Goal: Obtain resource: Obtain resource

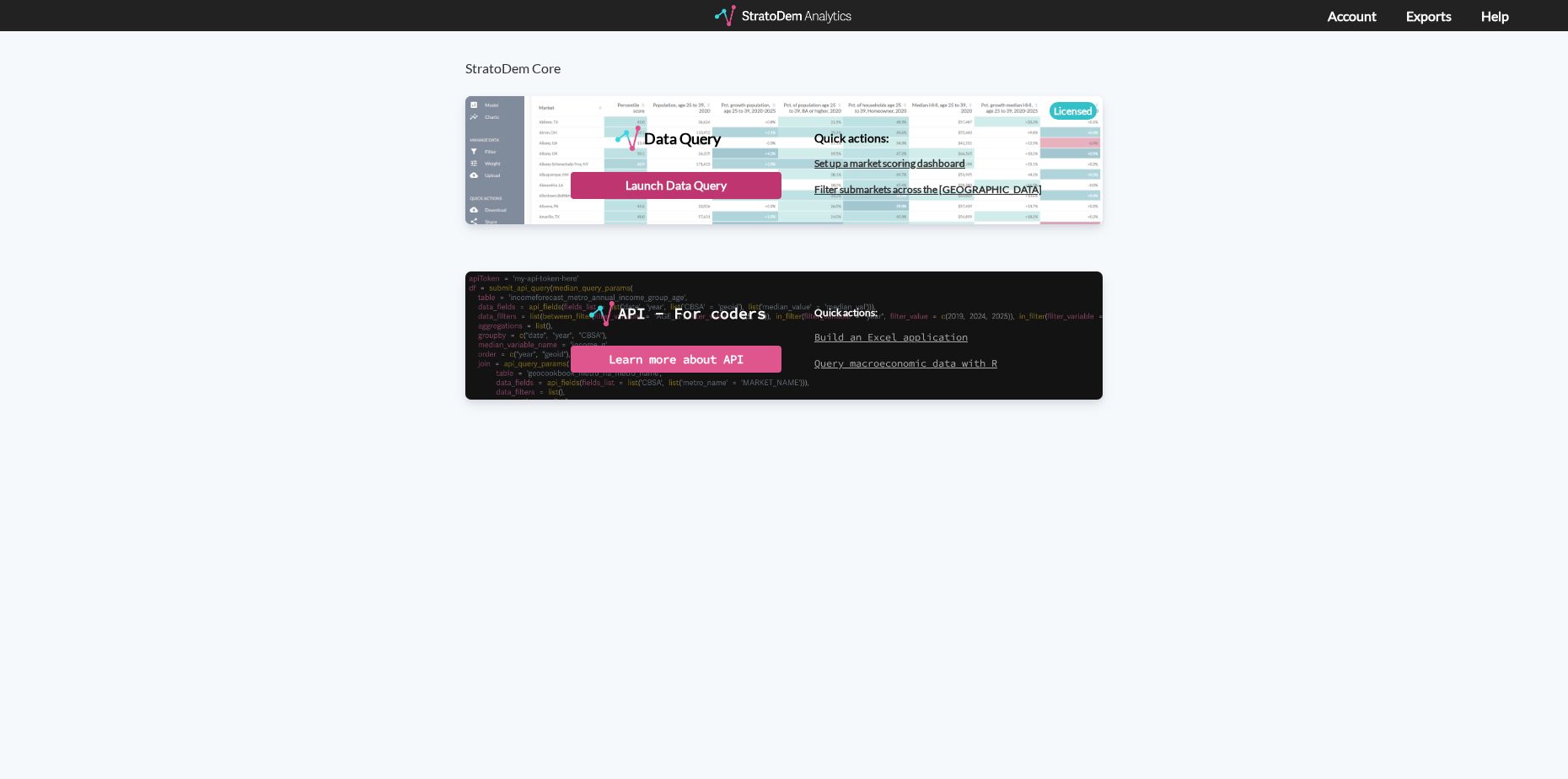
click at [710, 188] on div "Launch Data Query" at bounding box center [676, 185] width 210 height 27
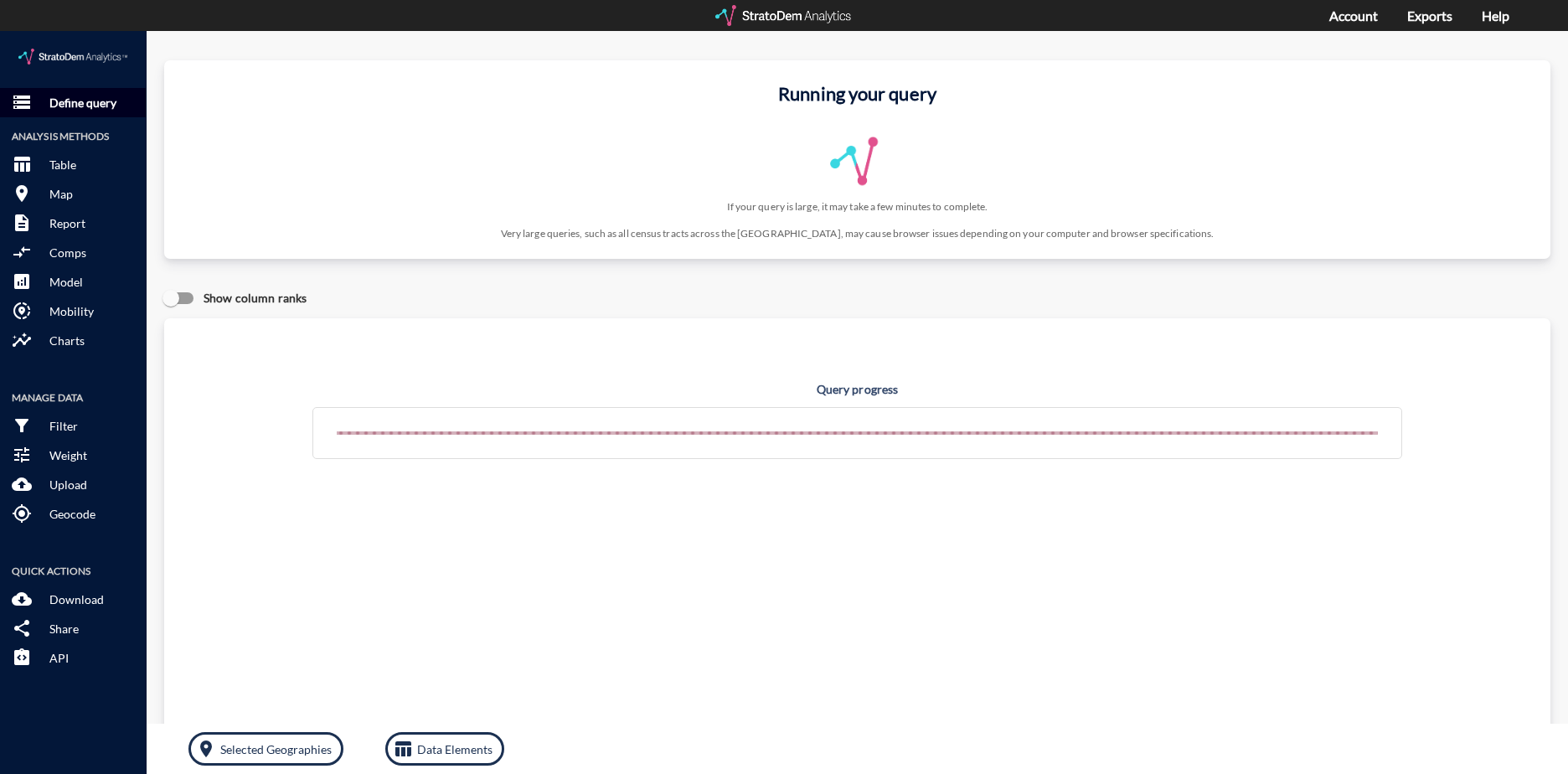
click p "Define query"
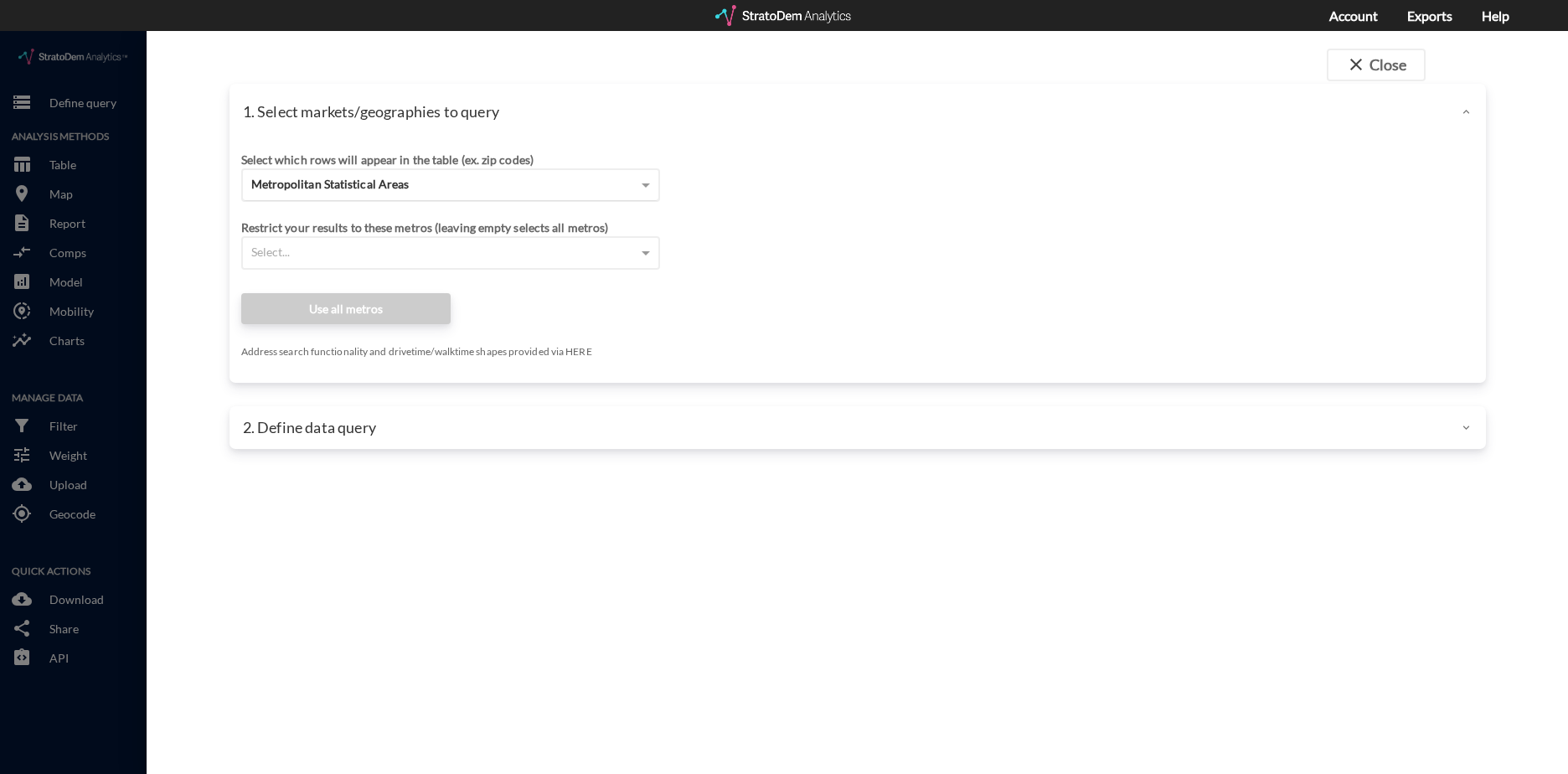
click span "Metropolitan Statistical Areas"
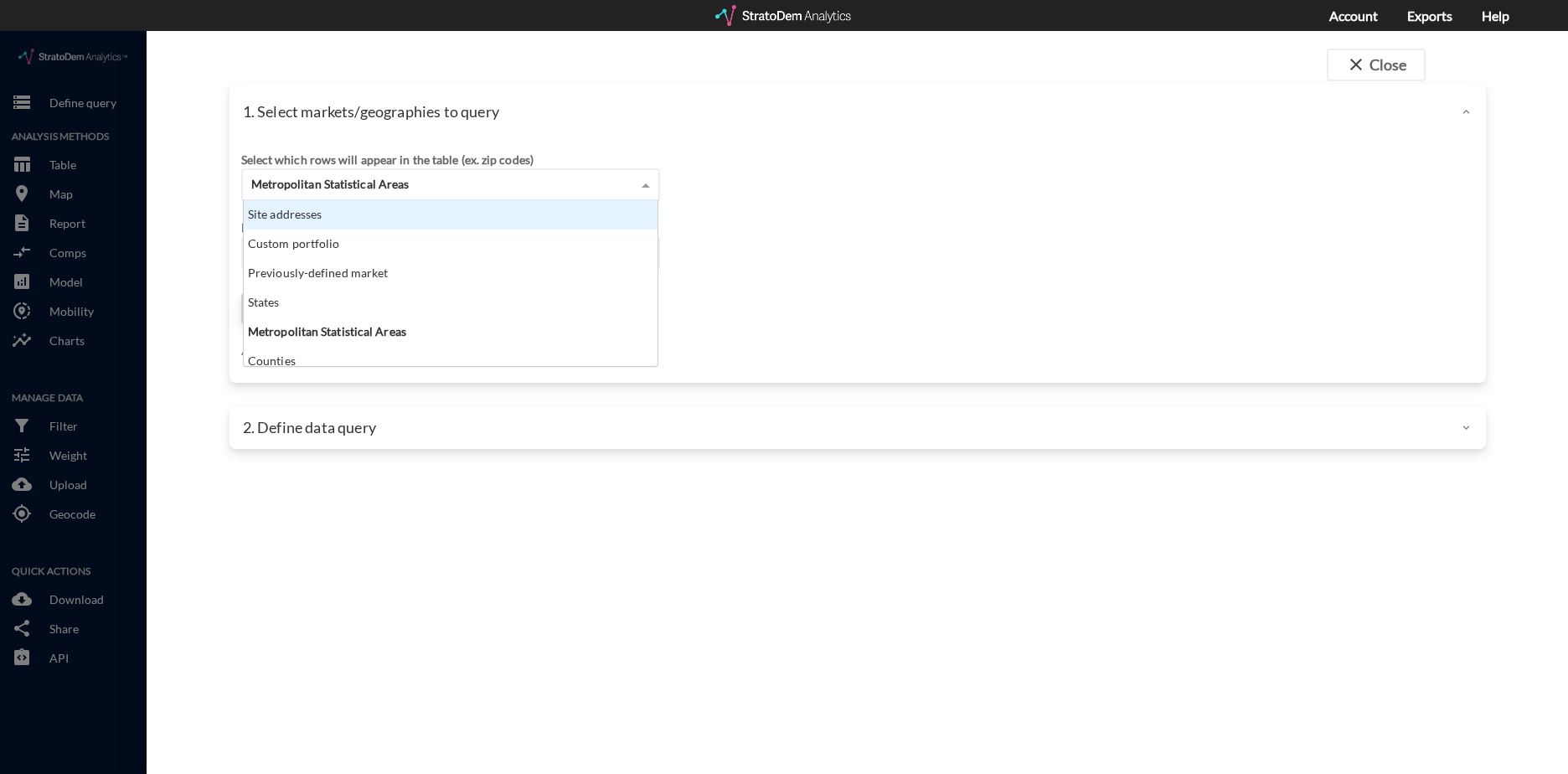
click div "Site addresses"
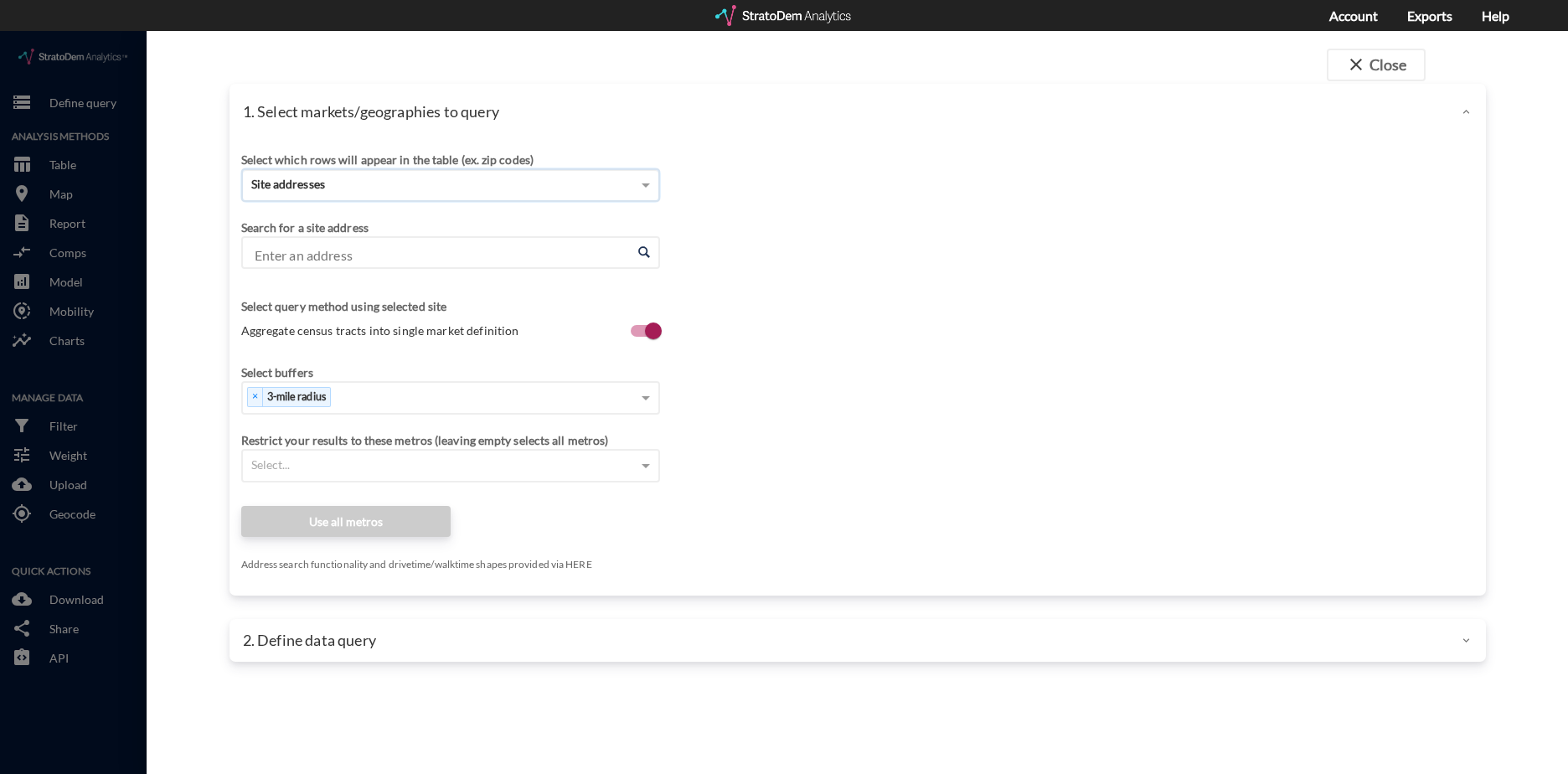
click input "Enter an address"
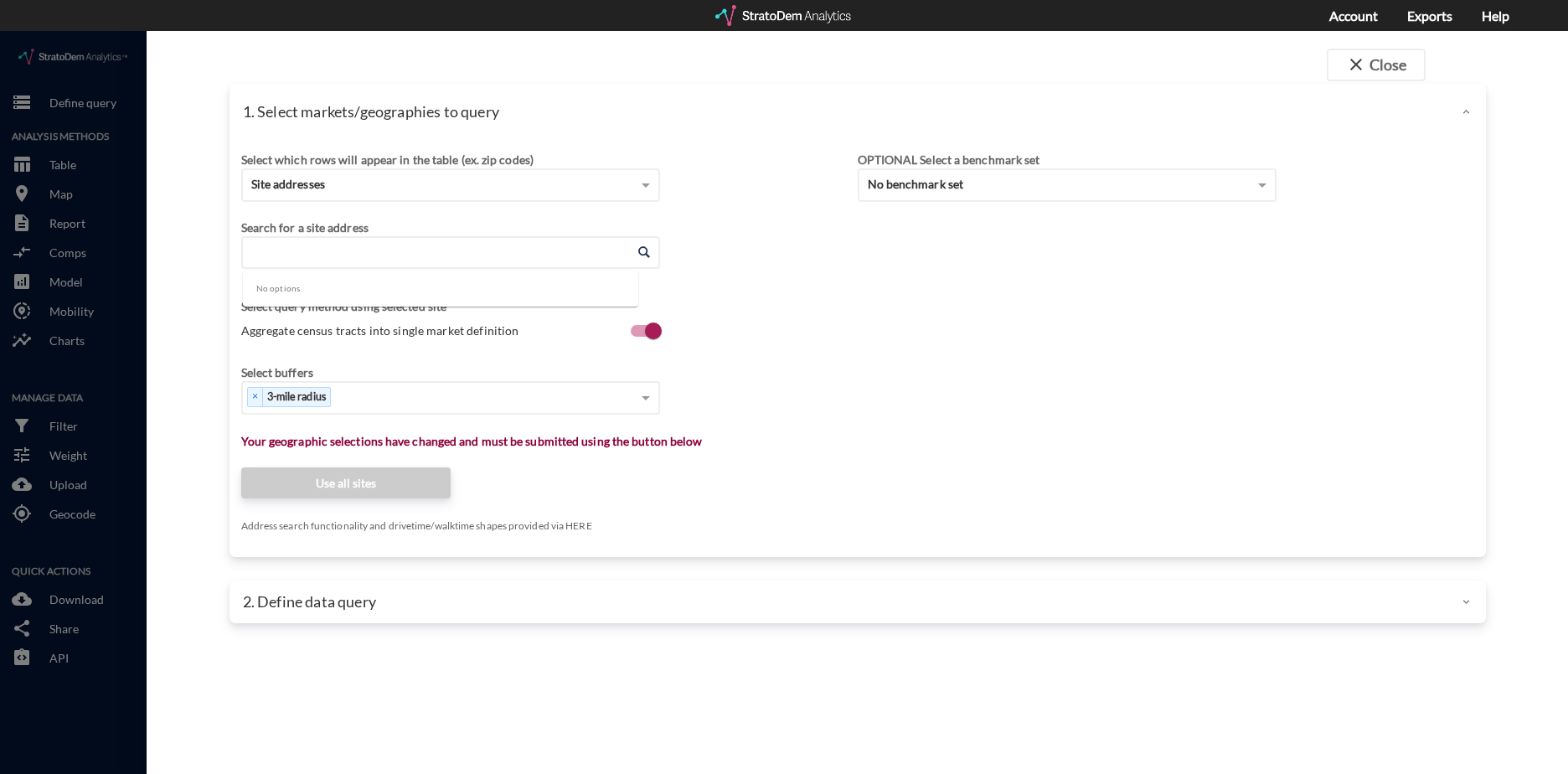
paste input "185 Common Drive Longmont CO, 80504"
type input "185 Common Drive Longmont CO"
paste input "10151-10117 E County Line Rd, Longmont, CO 80504"
drag, startPoint x: 301, startPoint y: 222, endPoint x: 168, endPoint y: 212, distance: 133.4
click div "close Close 1. Select markets/geographies to query Select which rows will appea…"
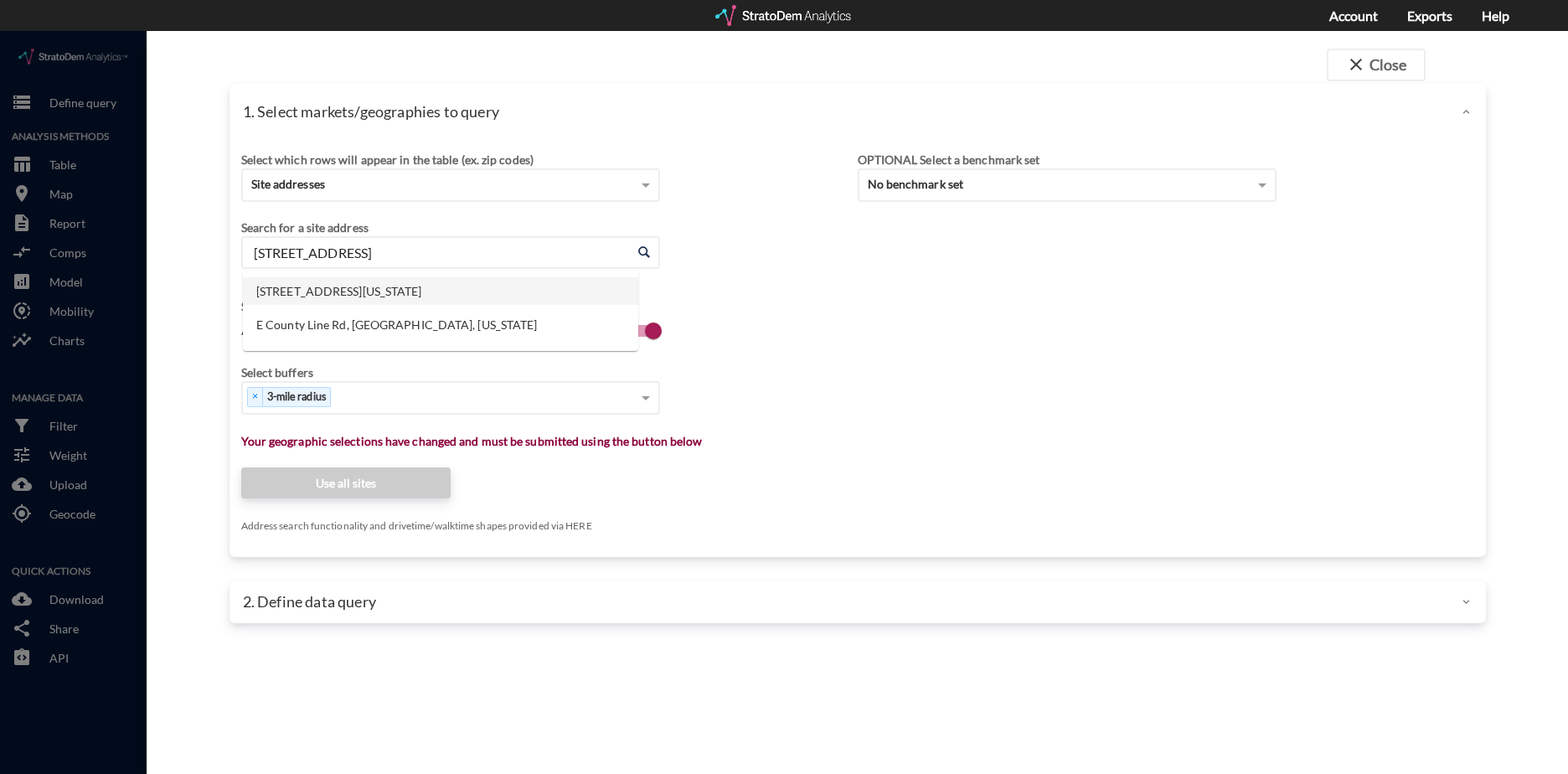
click li "10117 E County Line Rd, Longmont, Colorado"
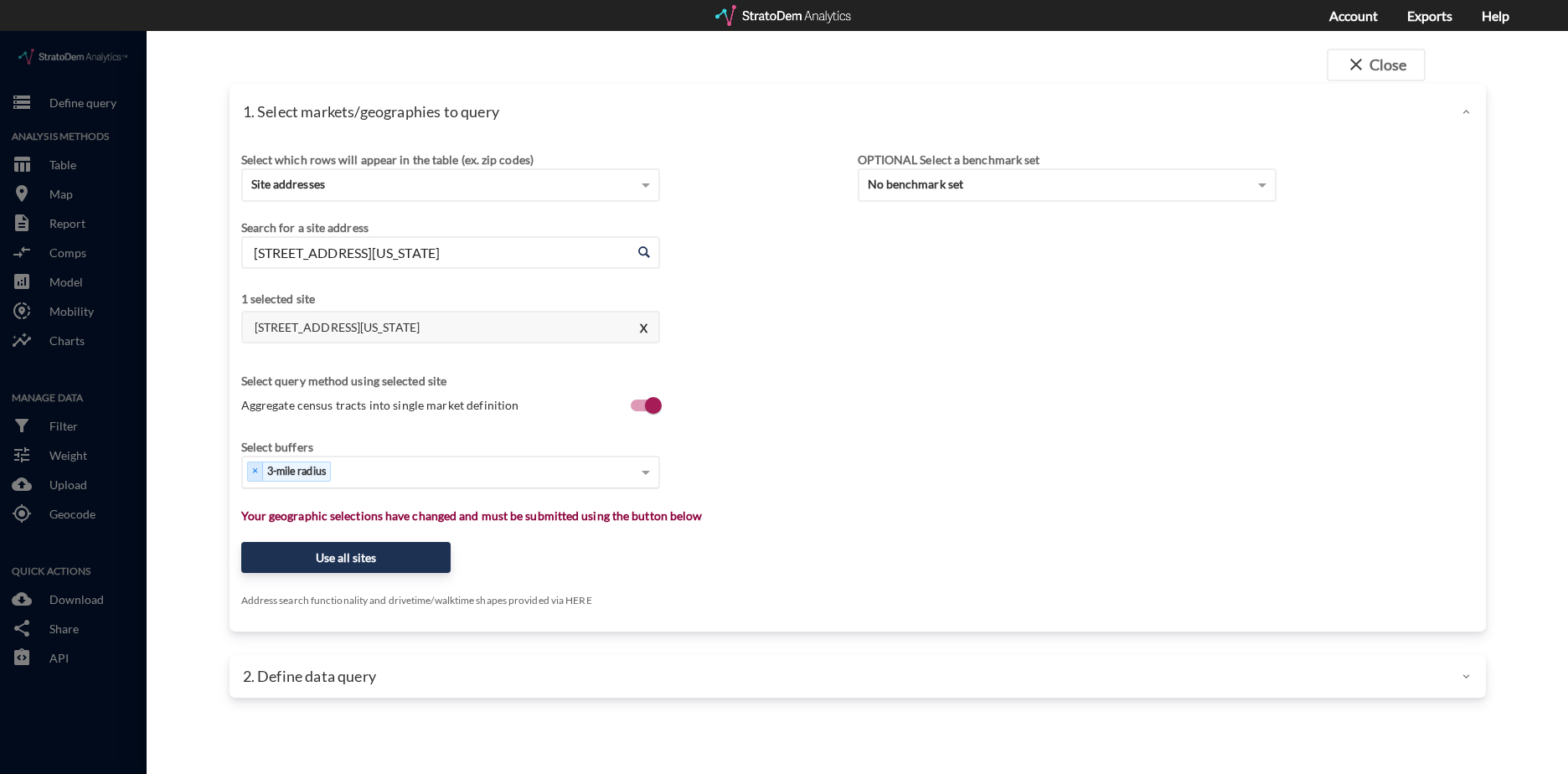
type input "10117 E County Line Rd, Longmont, Colorado"
type input "9"
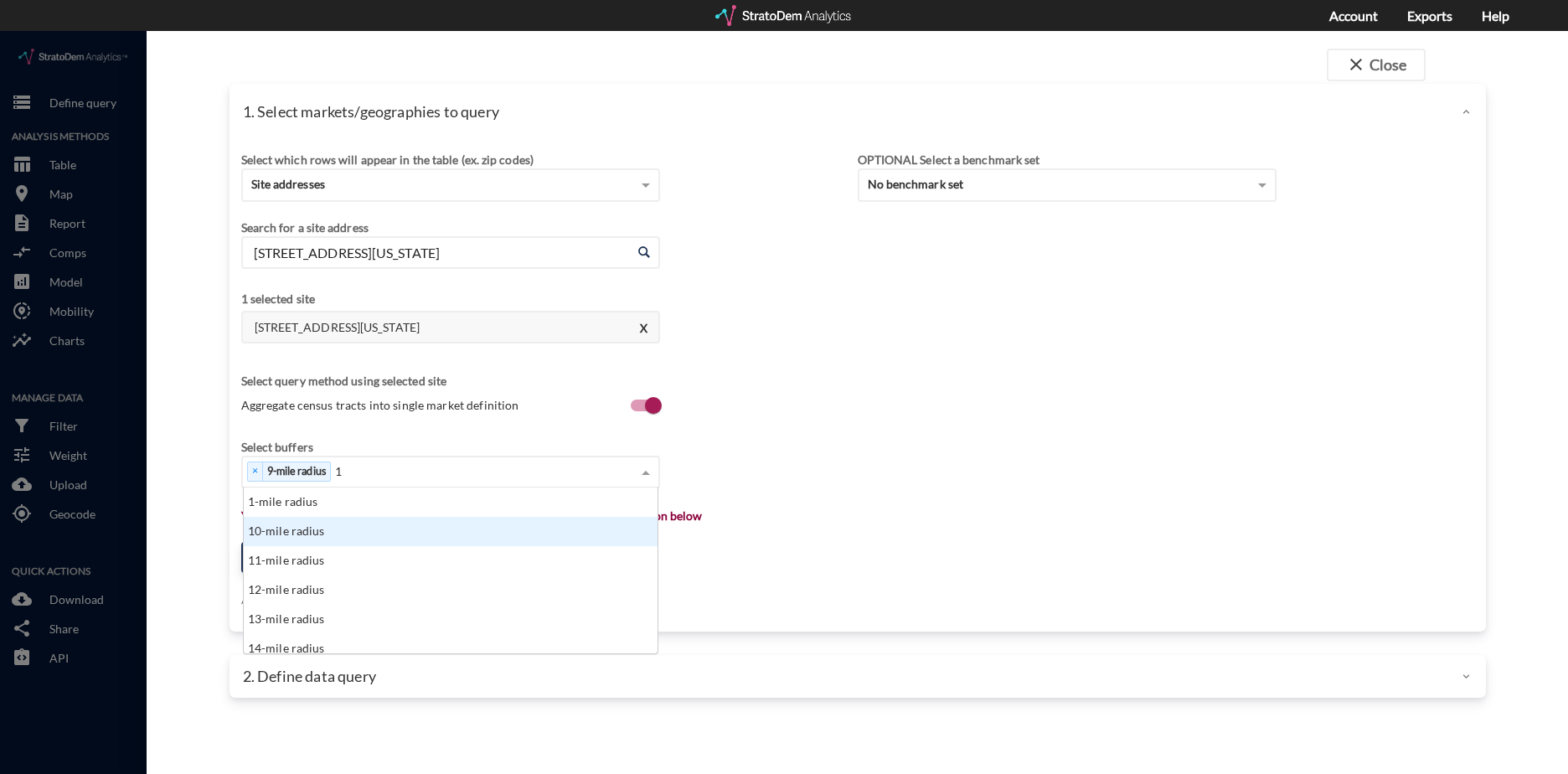
scroll to position [14, 11]
type input "12"
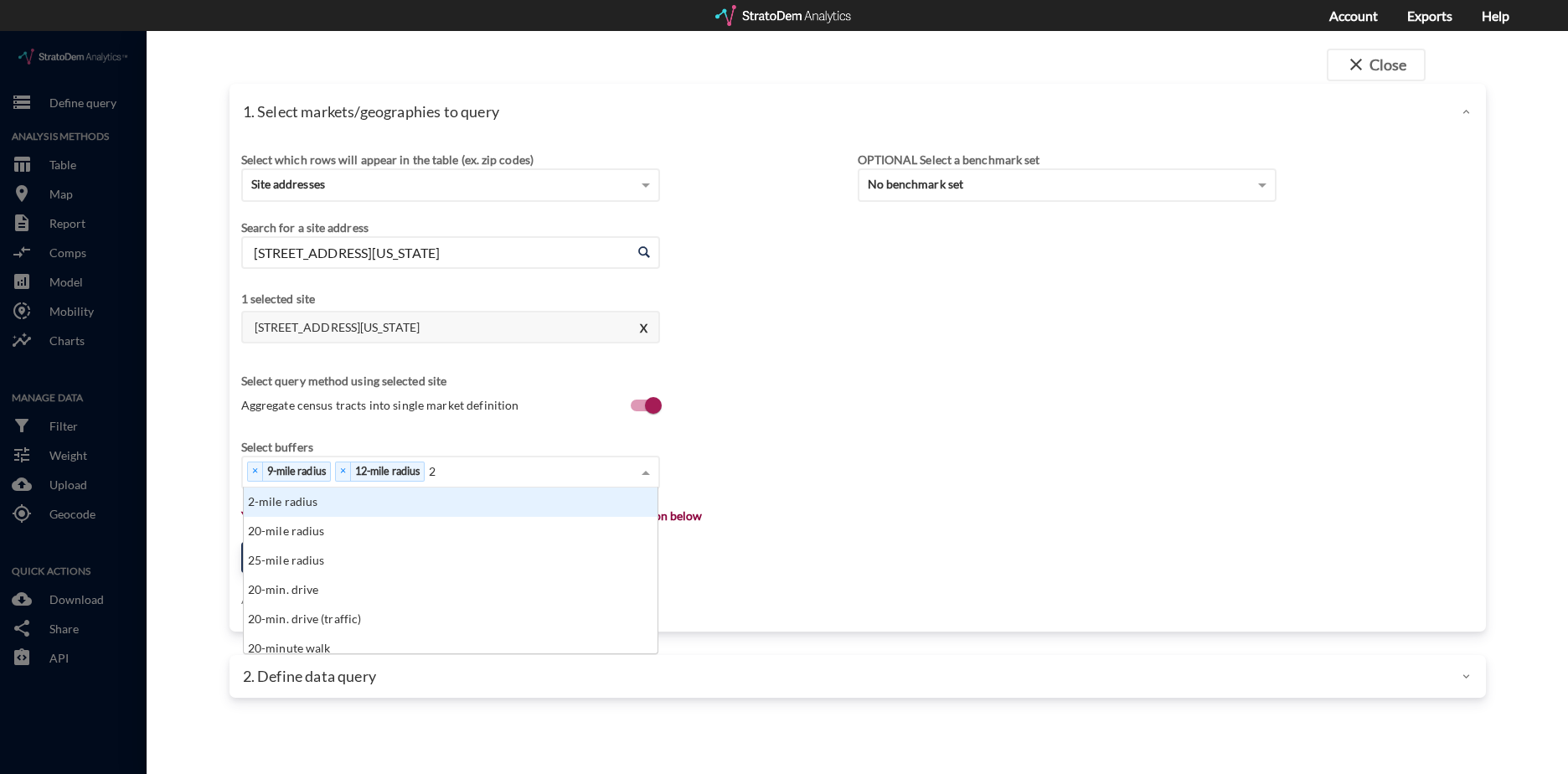
scroll to position [153, 403]
type input "20"
click div "× 9-mile radius × 12-mile radius × 20-mile radius"
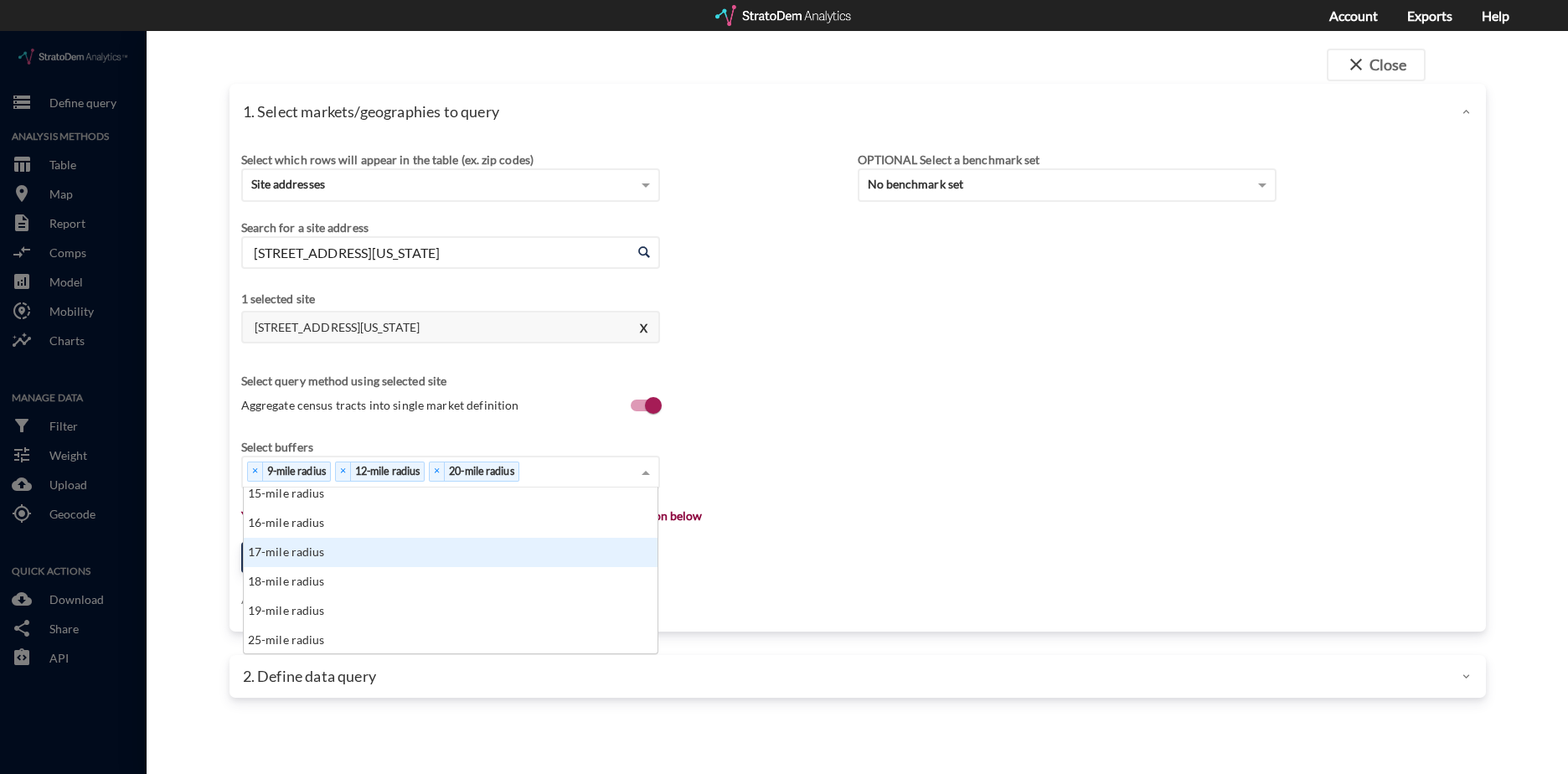
scroll to position [432, 0]
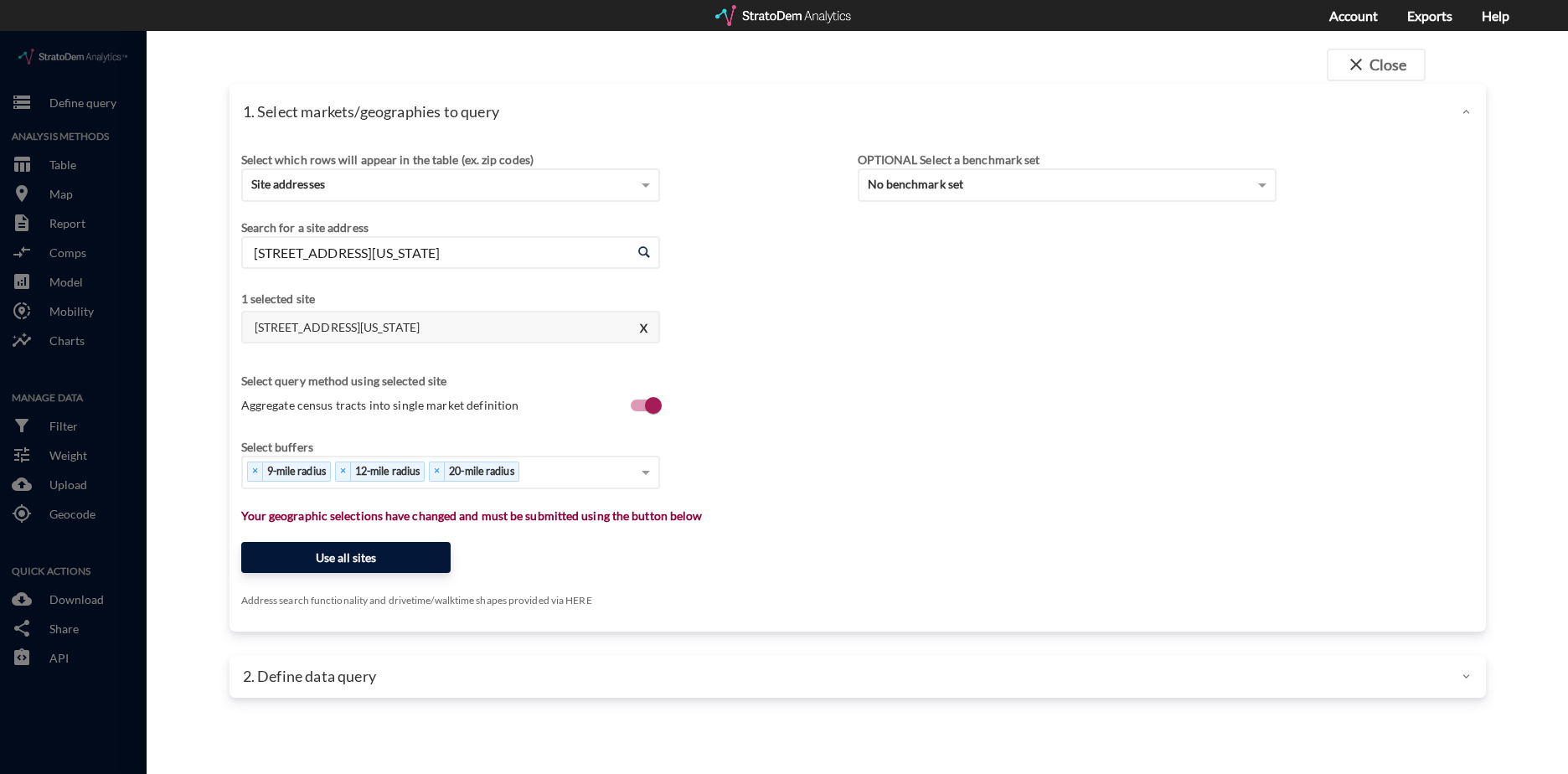
click button "Use all sites"
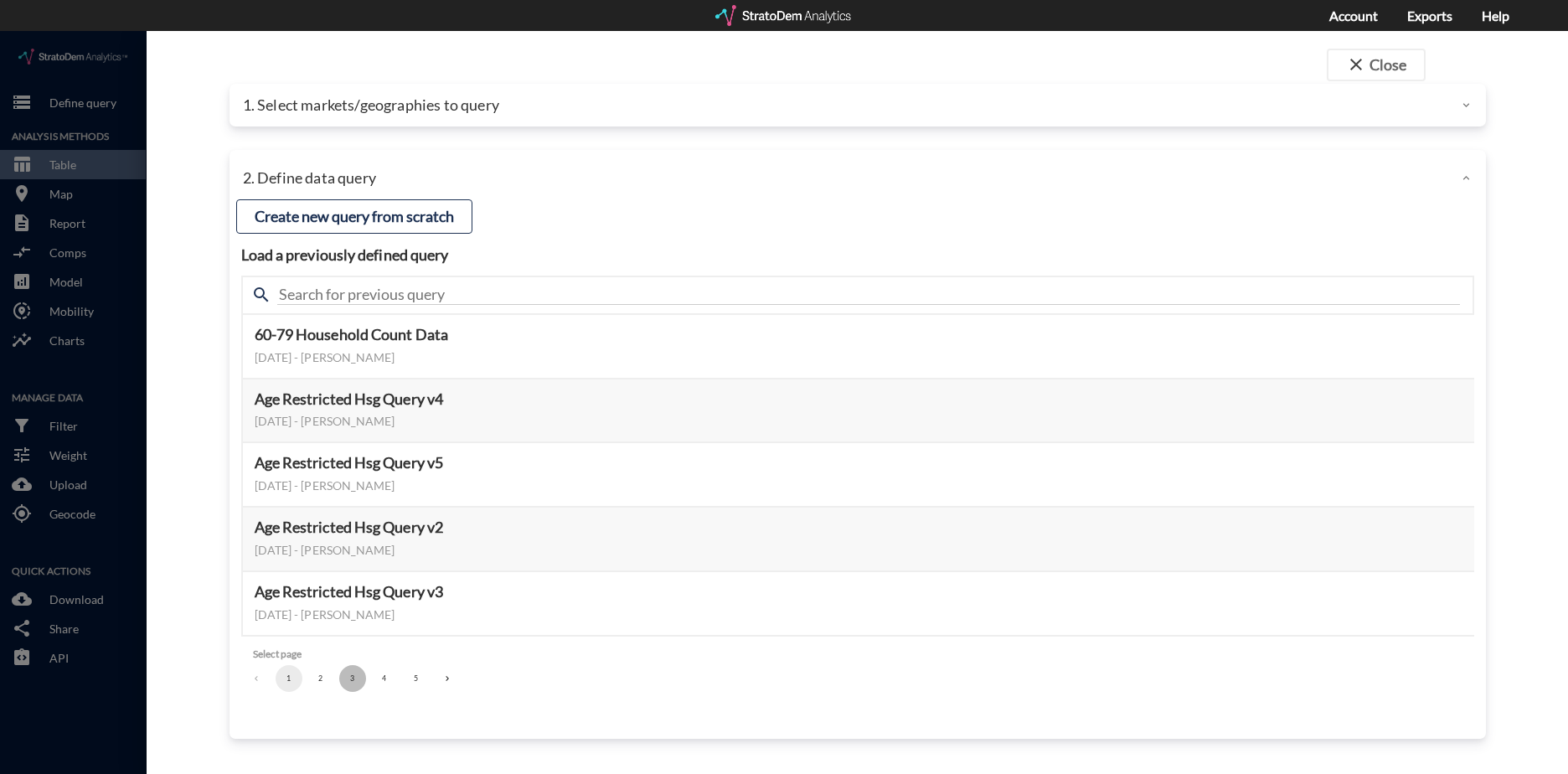
click button "3"
click button "Select this query"
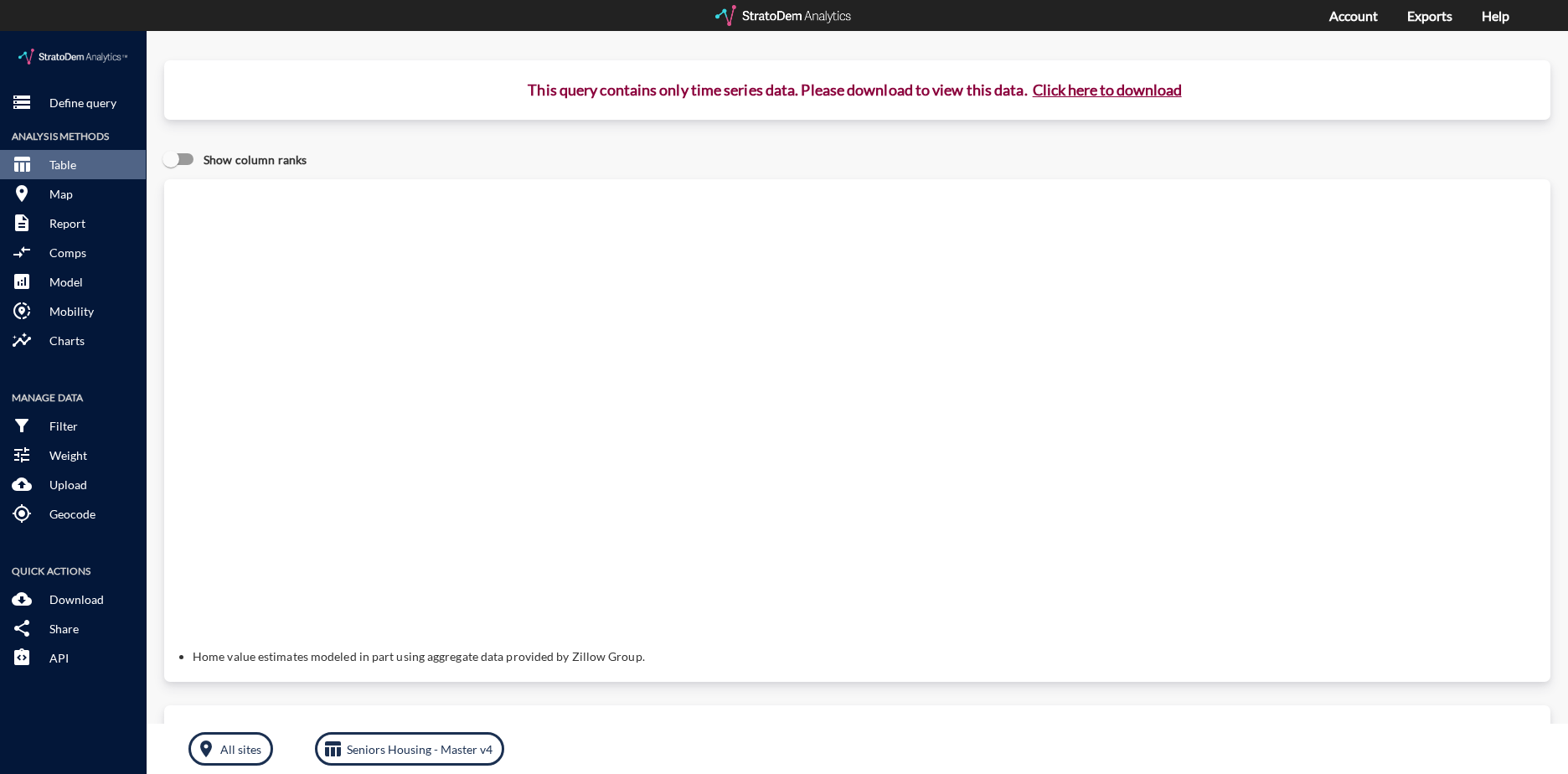
click button "Click here to download"
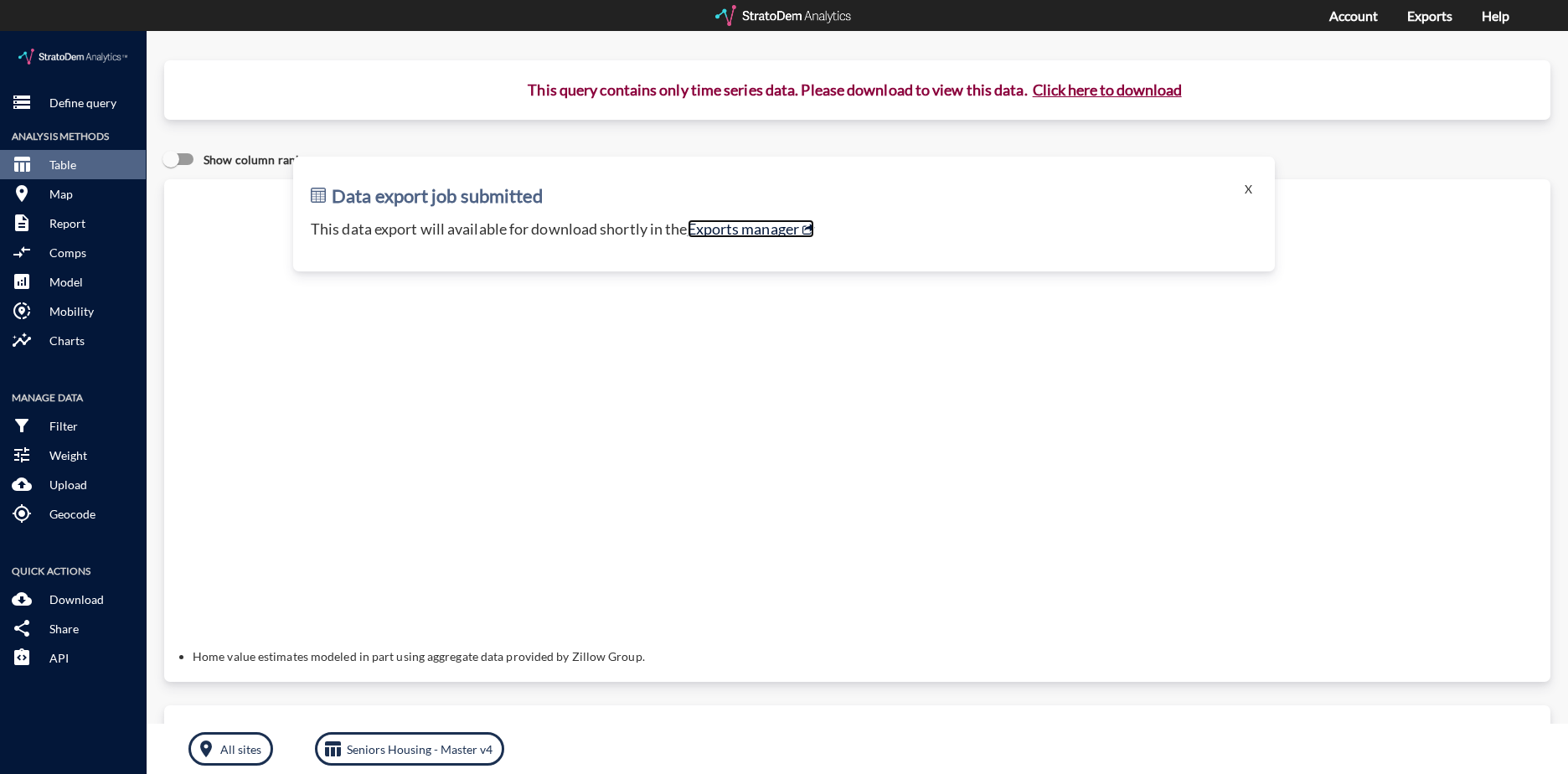
click link "Exports manager"
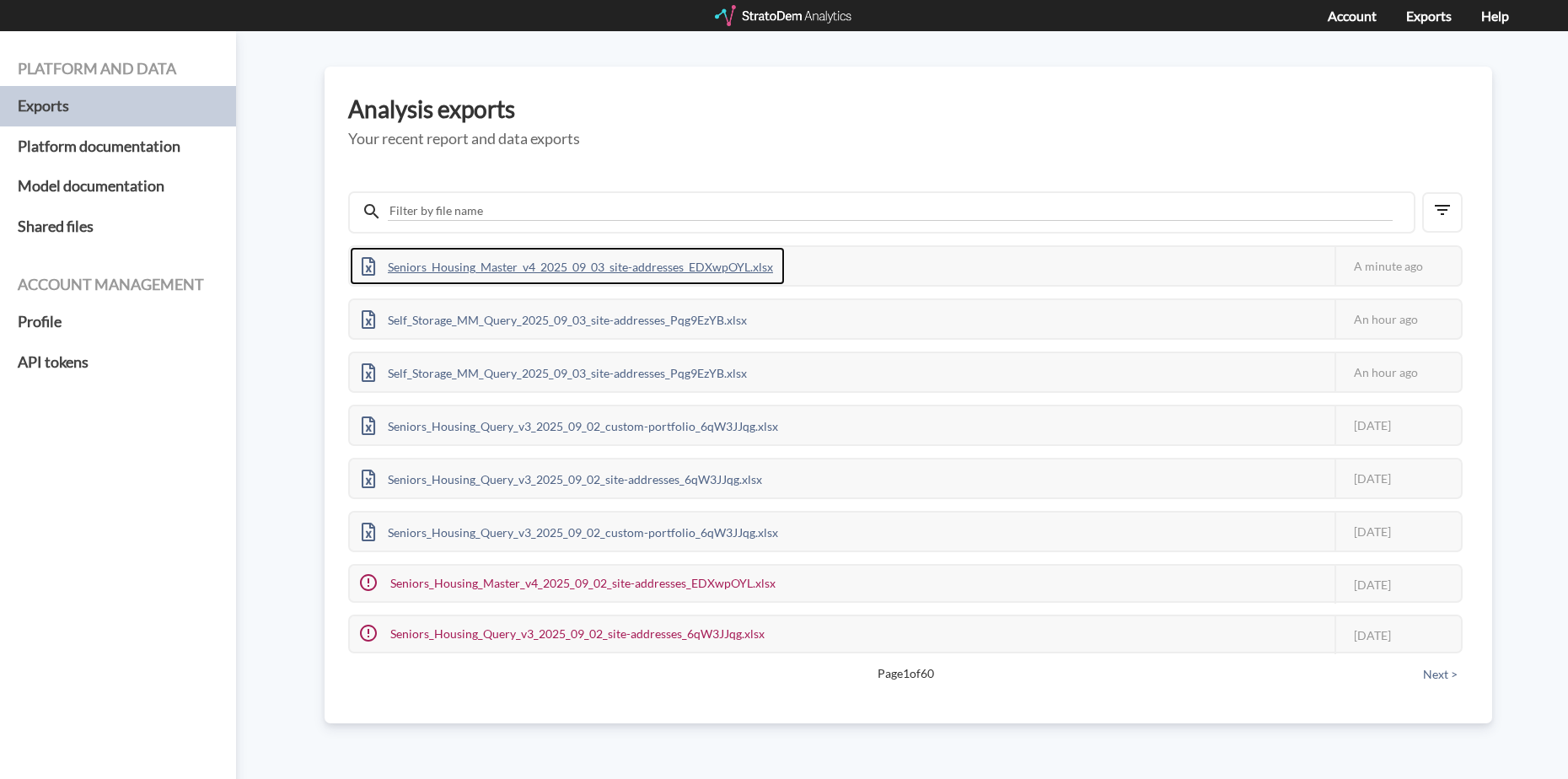
click at [481, 270] on div "Seniors_Housing_Master_v4_2025_09_03_site-addresses_EDXwpOYL.xlsx" at bounding box center [567, 266] width 436 height 38
